Goal: Task Accomplishment & Management: Use online tool/utility

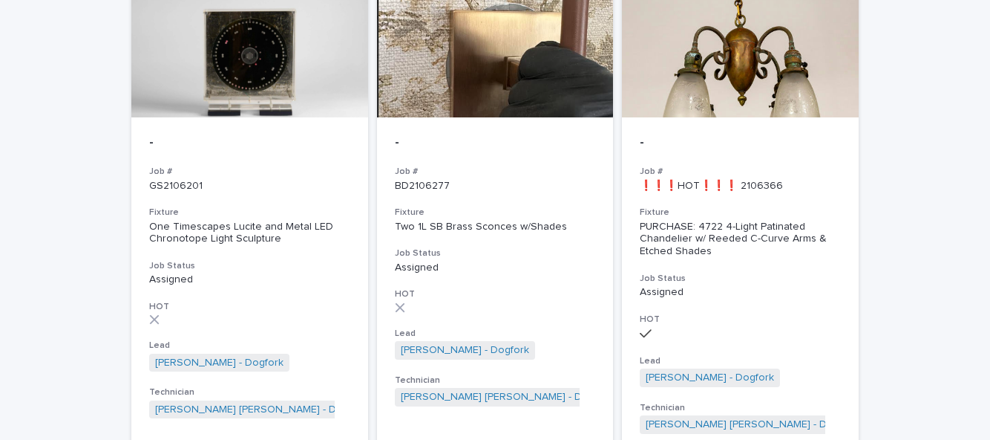
scroll to position [1143, 0]
click at [748, 147] on div "- Job # ❗❗❗HOT❗❗❗ 2106366 Fixture PURCHASE: 4722 4-Light Patinated Chandelier w…" at bounding box center [740, 284] width 237 height 334
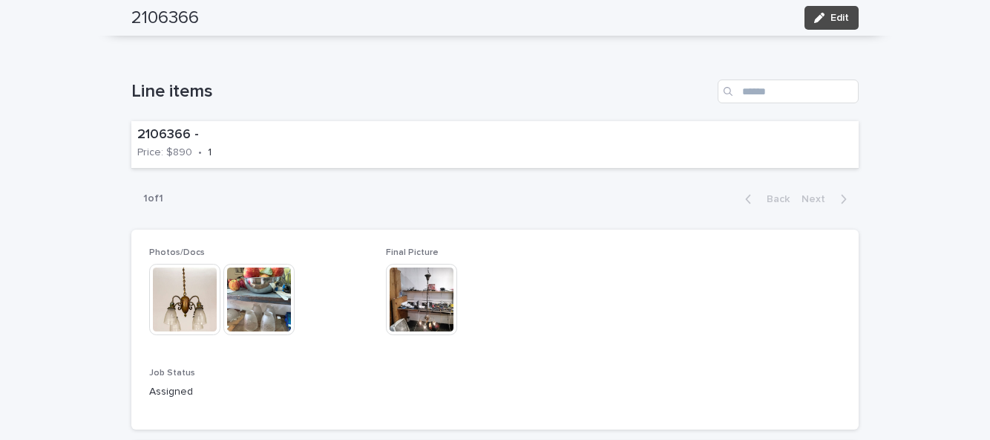
scroll to position [554, 0]
click at [420, 264] on img at bounding box center [421, 299] width 71 height 71
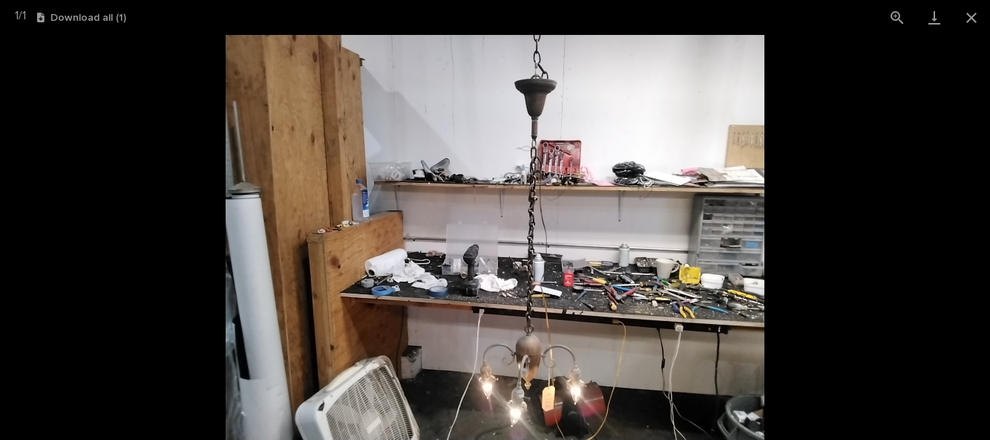
click at [969, 24] on button "Close gallery" at bounding box center [971, 17] width 37 height 35
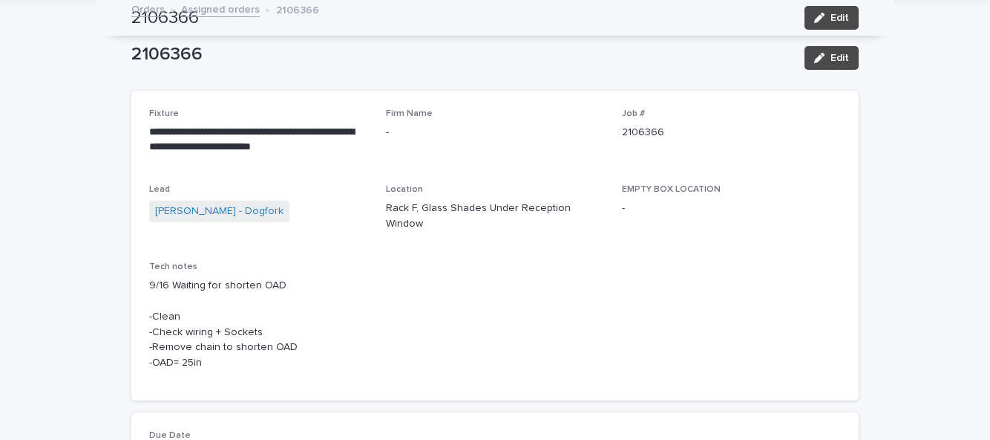
scroll to position [58, 0]
